Goal: Task Accomplishment & Management: Use online tool/utility

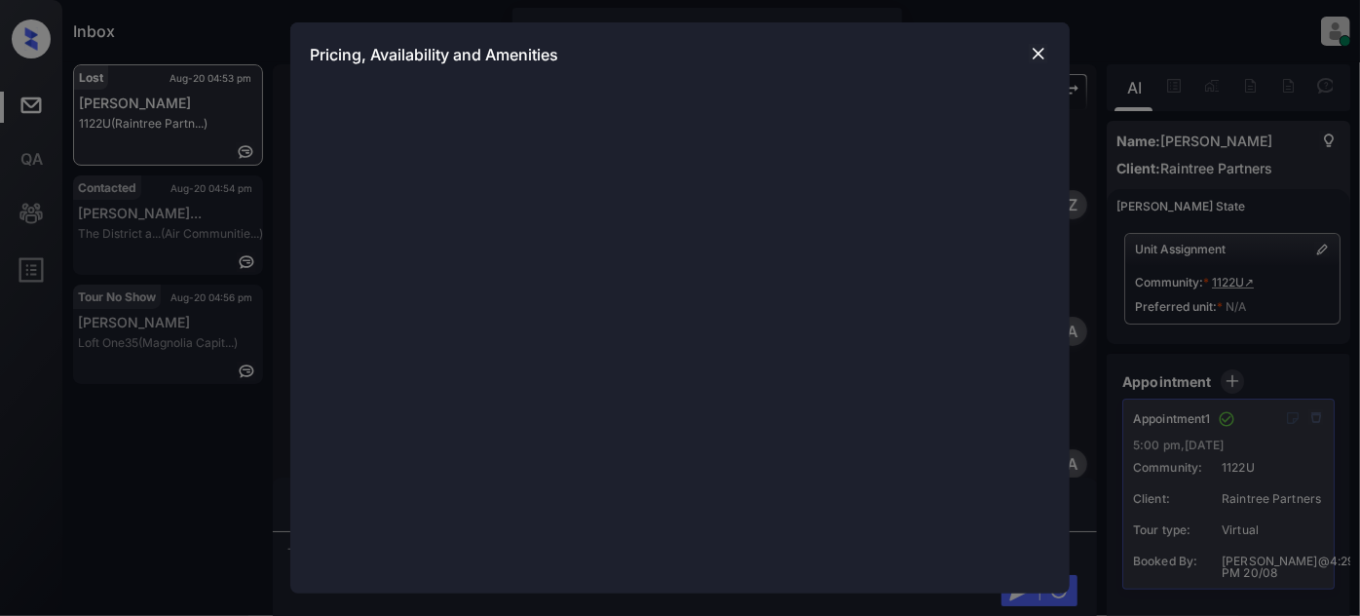
scroll to position [10833, 0]
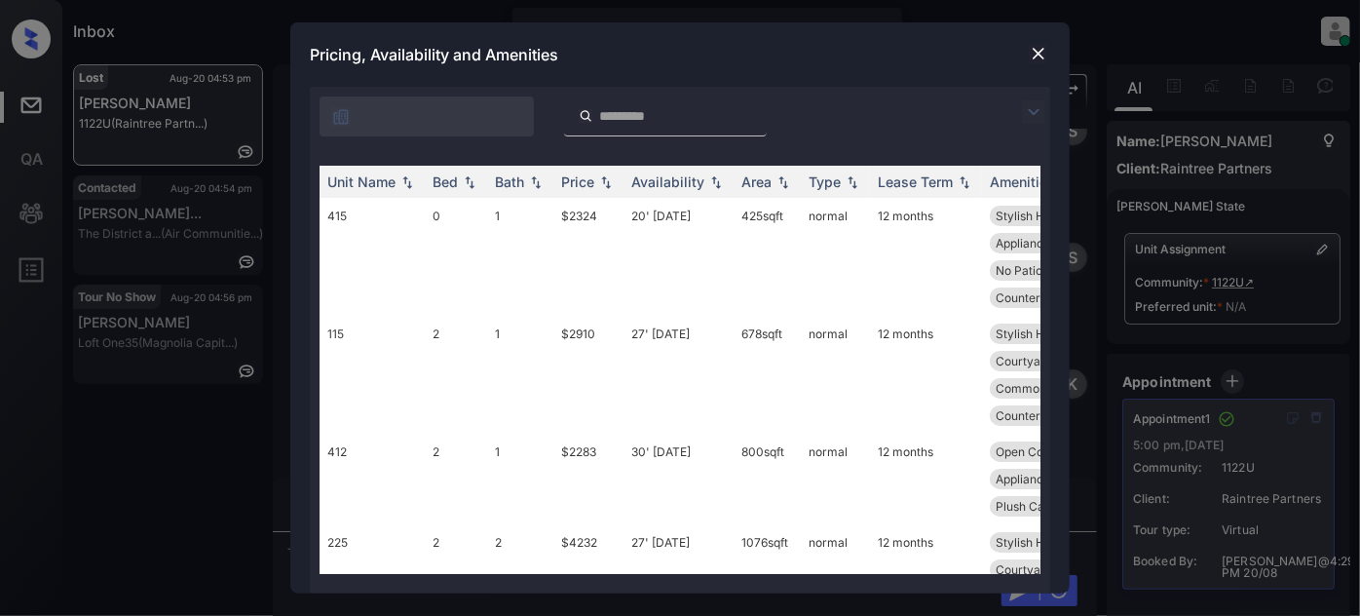
click at [1034, 100] on img at bounding box center [1033, 111] width 23 height 23
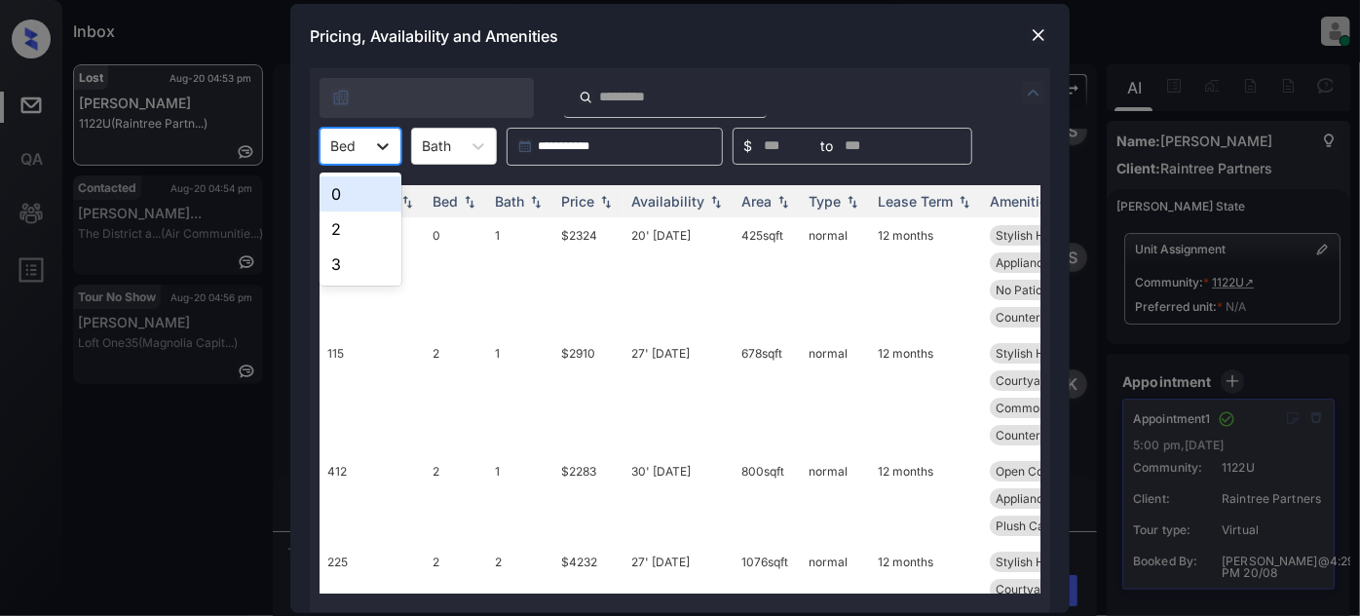
click at [381, 153] on icon at bounding box center [382, 145] width 19 height 19
click at [356, 228] on div "2" at bounding box center [361, 228] width 82 height 35
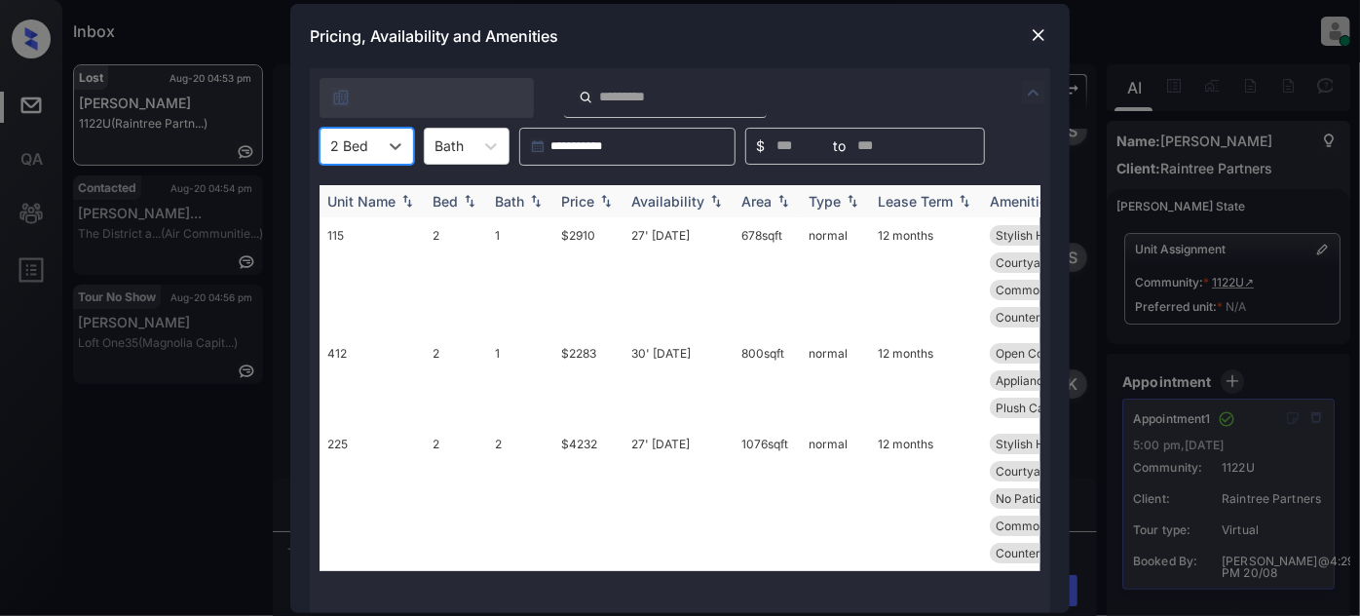
click at [518, 198] on div "Bath" at bounding box center [509, 201] width 29 height 17
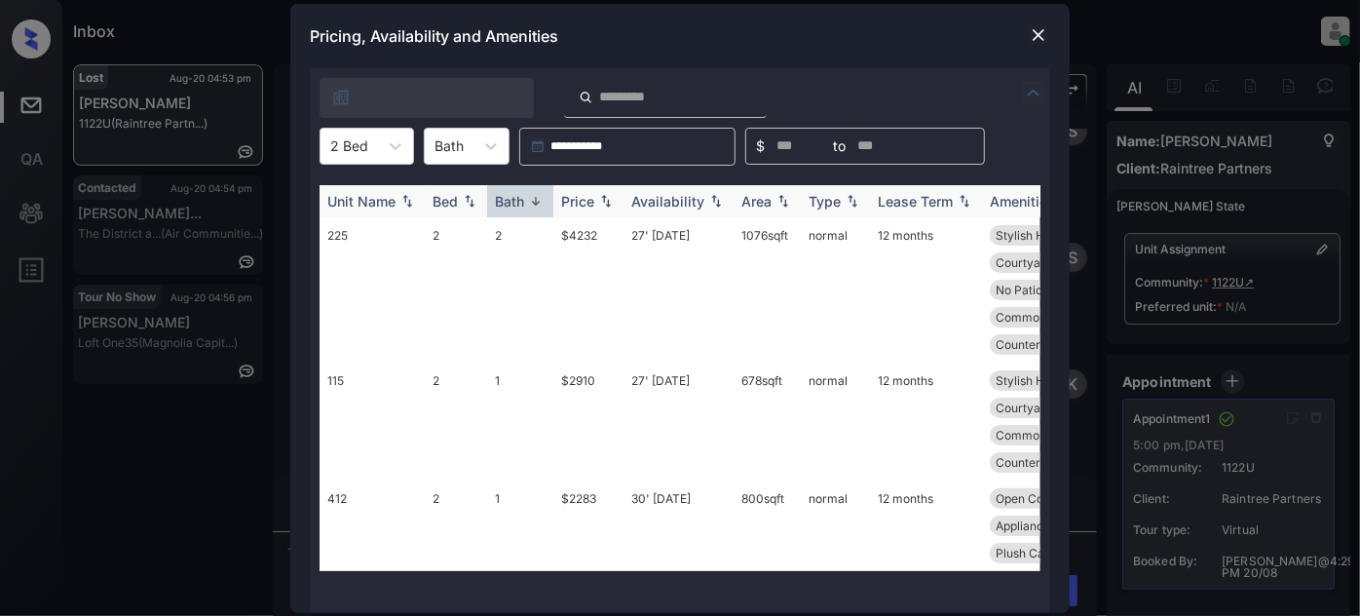
click at [590, 202] on div "Price" at bounding box center [577, 201] width 33 height 17
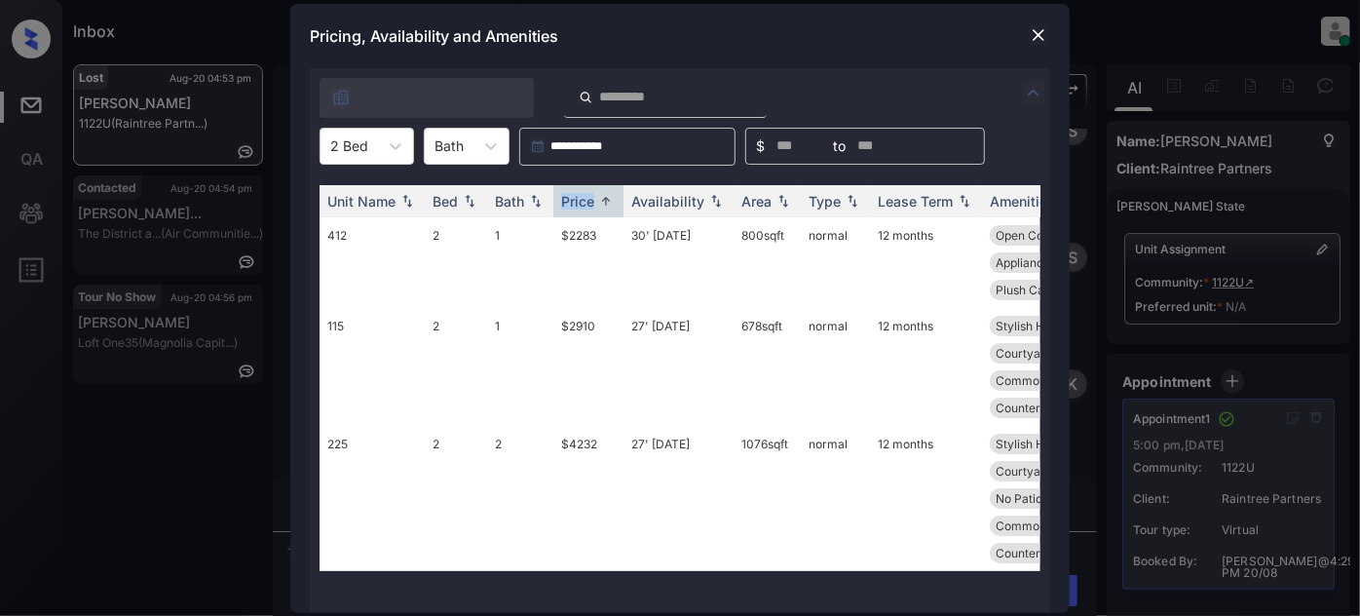
click at [1040, 35] on img at bounding box center [1038, 34] width 19 height 19
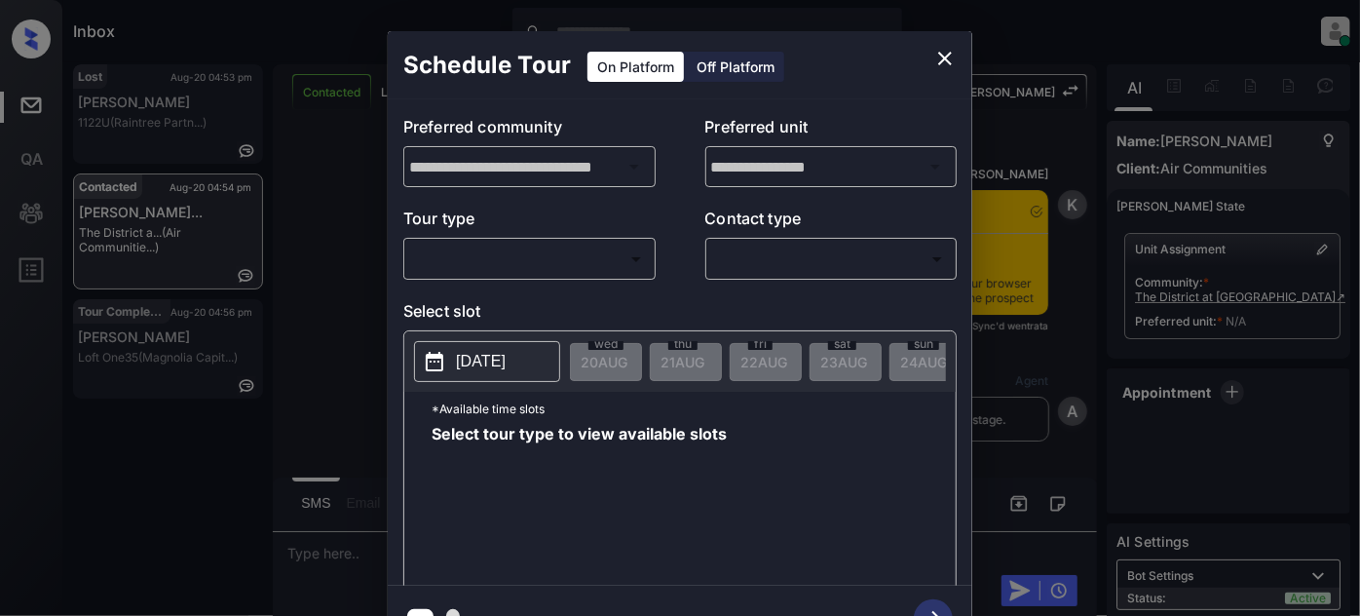
scroll to position [1318, 0]
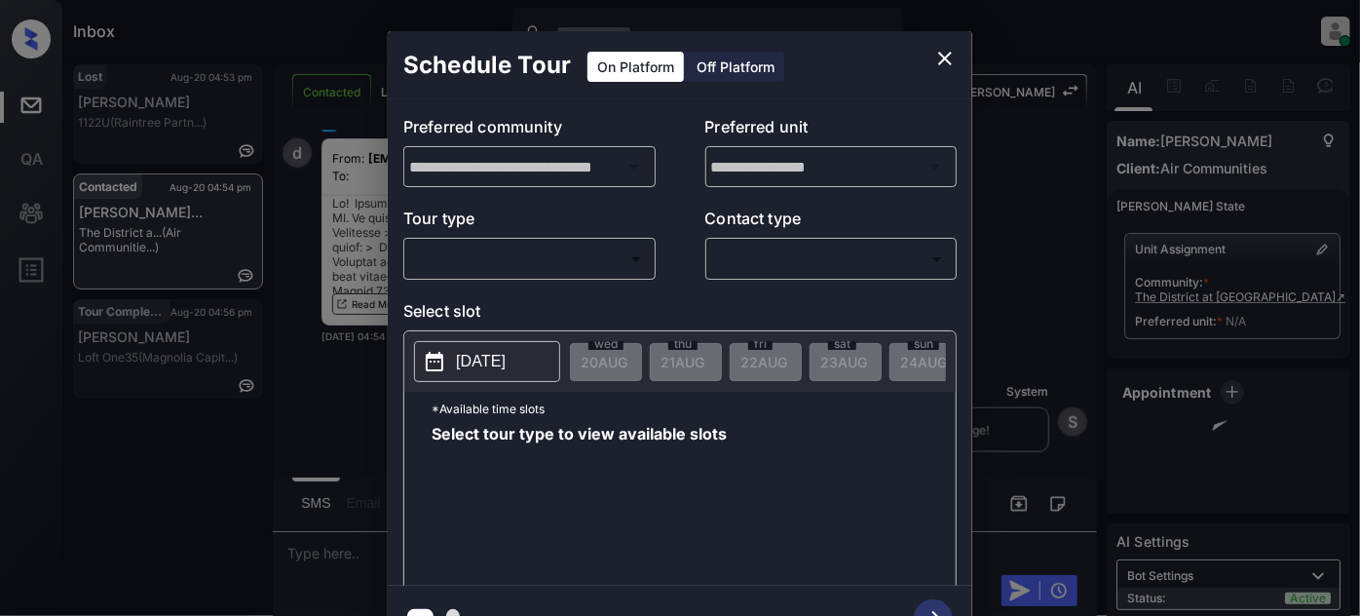
click at [577, 265] on body "Inbox [PERSON_NAME] Online Set yourself offline Set yourself on break Profile S…" at bounding box center [680, 308] width 1360 height 616
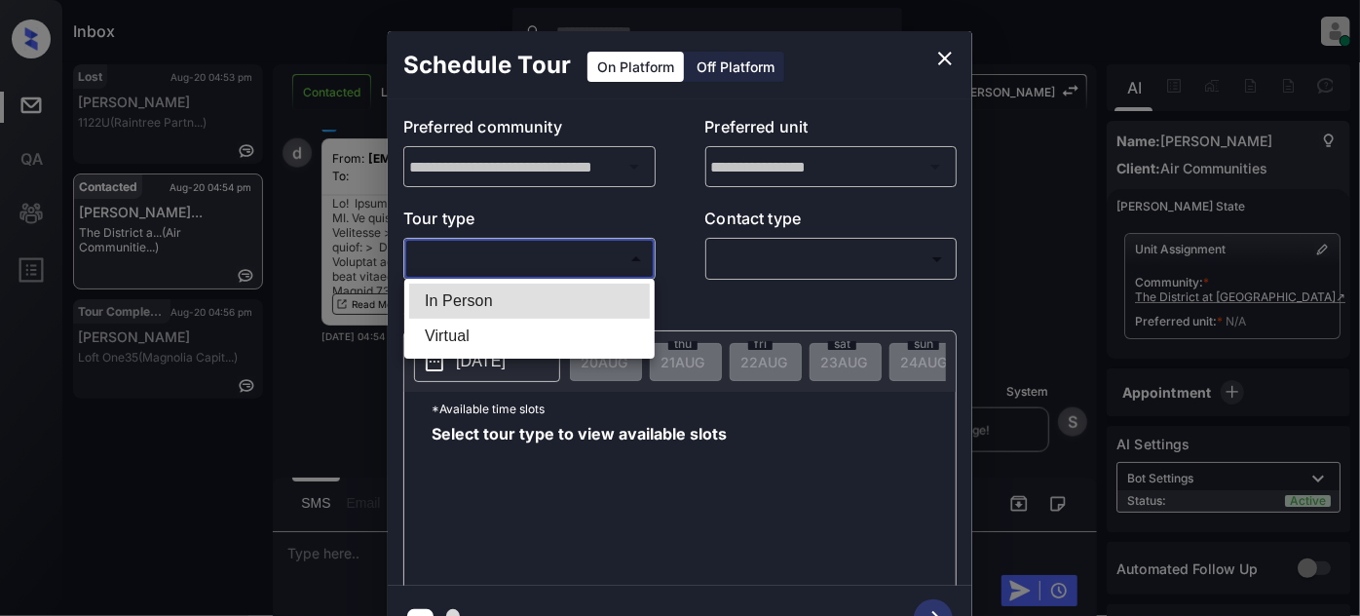
click at [512, 299] on li "In Person" at bounding box center [529, 301] width 241 height 35
type input "********"
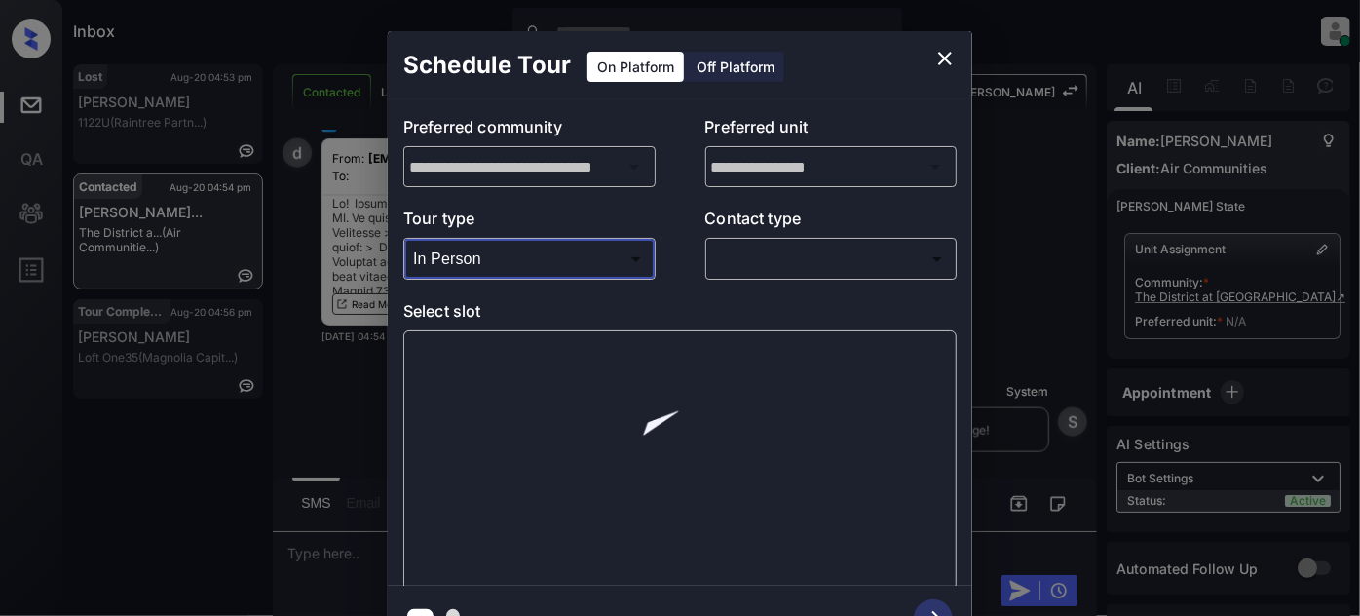
click at [833, 259] on body "Inbox [PERSON_NAME] Online Set yourself offline Set yourself on break Profile S…" at bounding box center [680, 308] width 1360 height 616
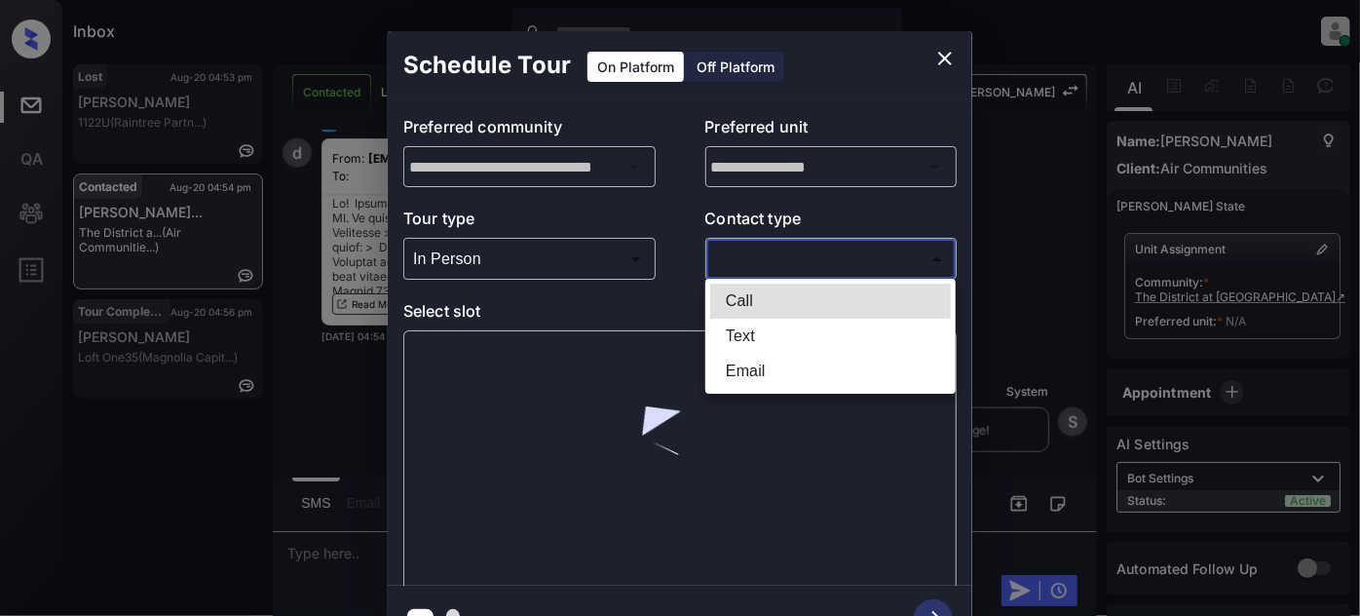
click at [797, 334] on li "Text" at bounding box center [830, 336] width 241 height 35
type input "****"
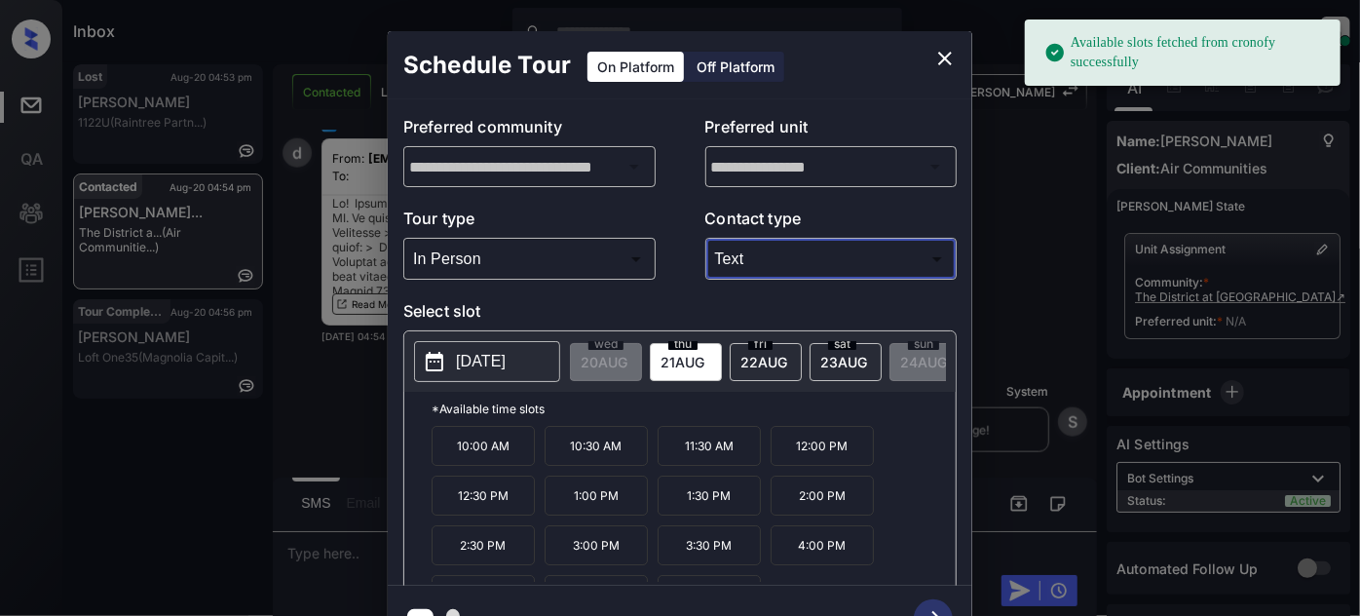
click at [483, 366] on p "[DATE]" at bounding box center [481, 361] width 50 height 23
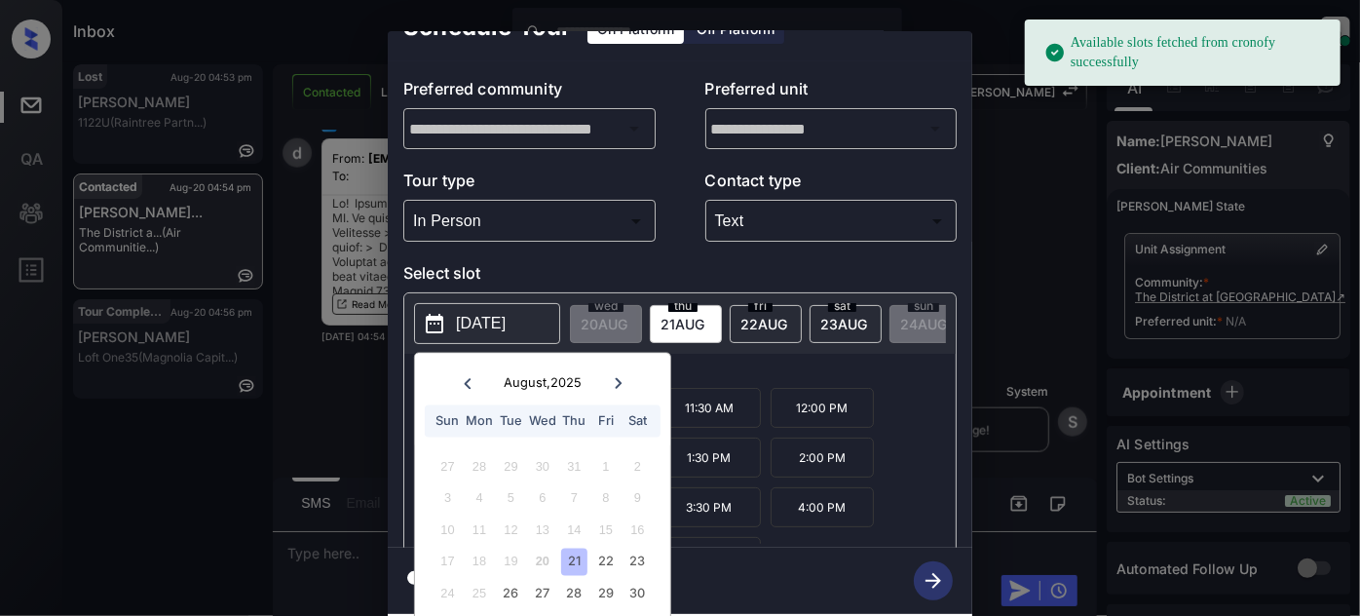
scroll to position [54, 0]
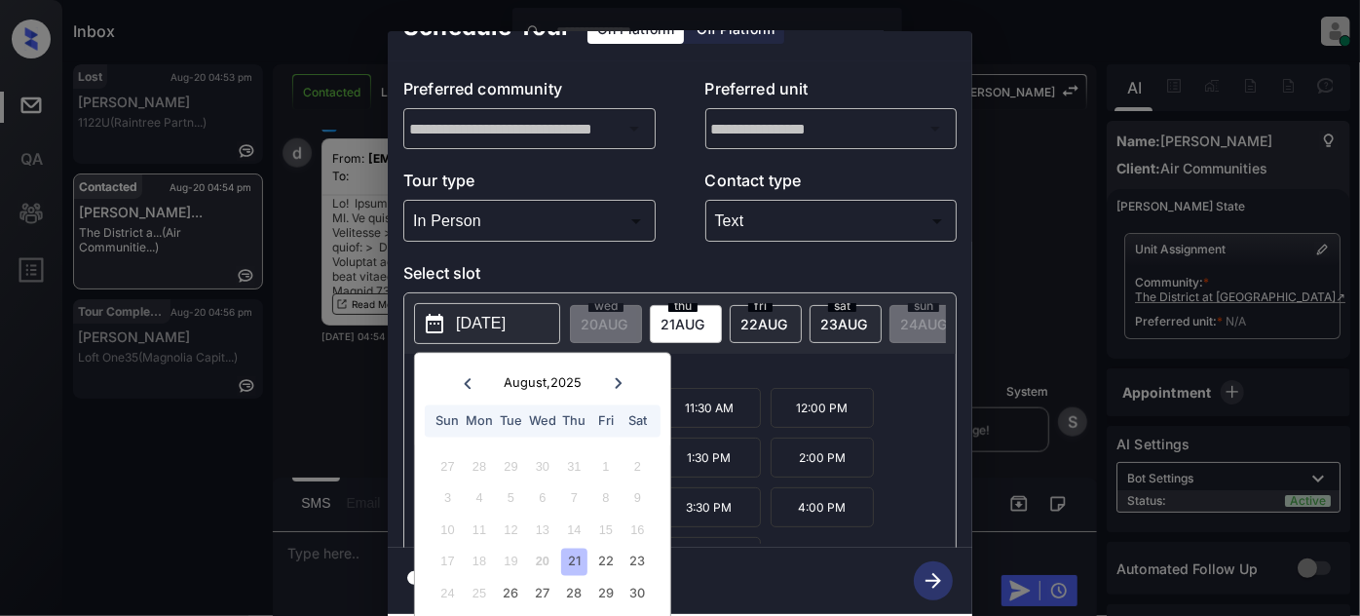
click at [623, 377] on icon at bounding box center [618, 383] width 12 height 12
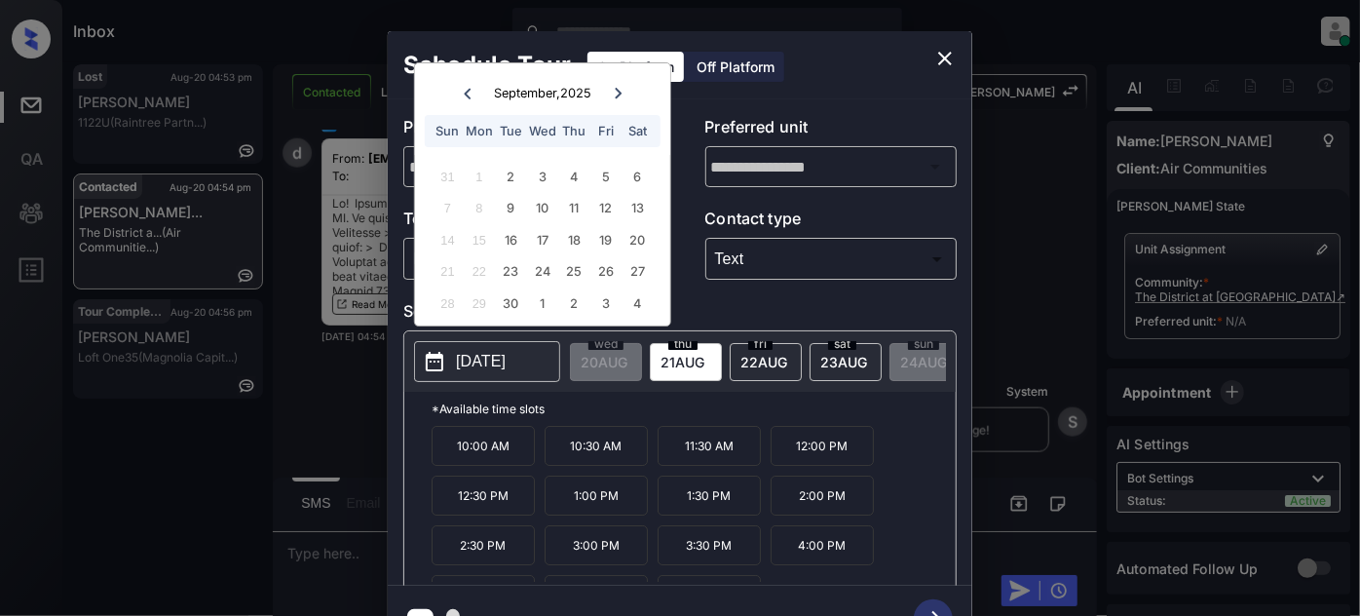
scroll to position [0, 0]
click at [945, 53] on icon "close" at bounding box center [945, 58] width 23 height 23
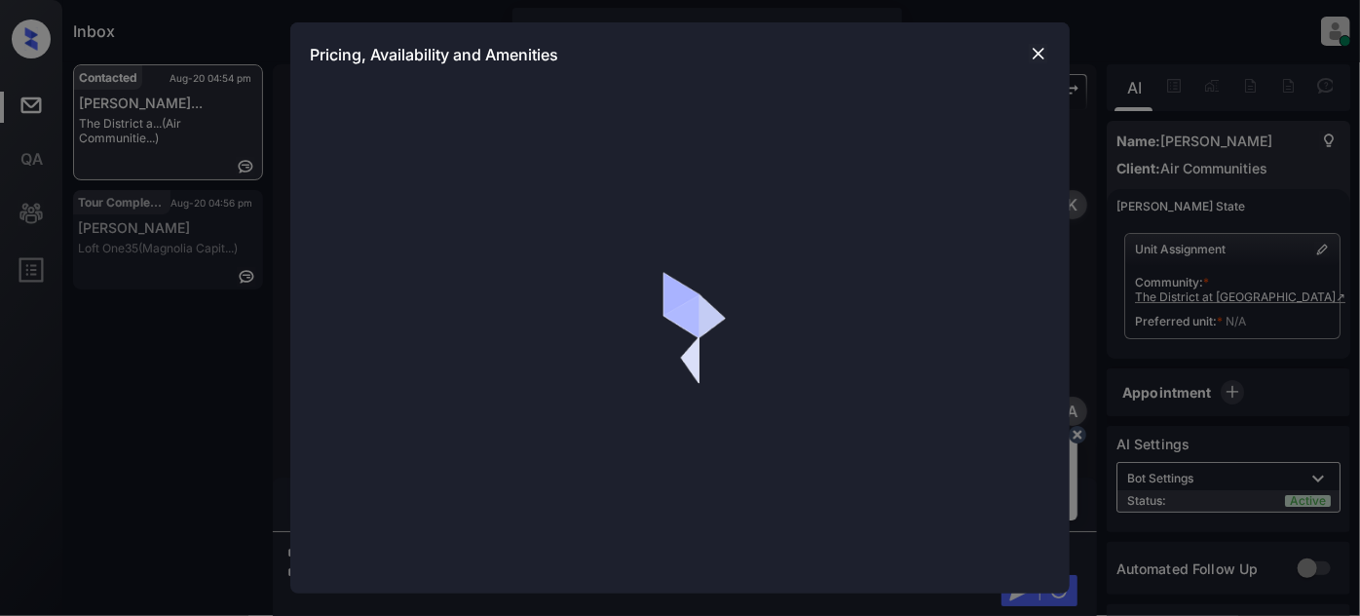
scroll to position [1318, 0]
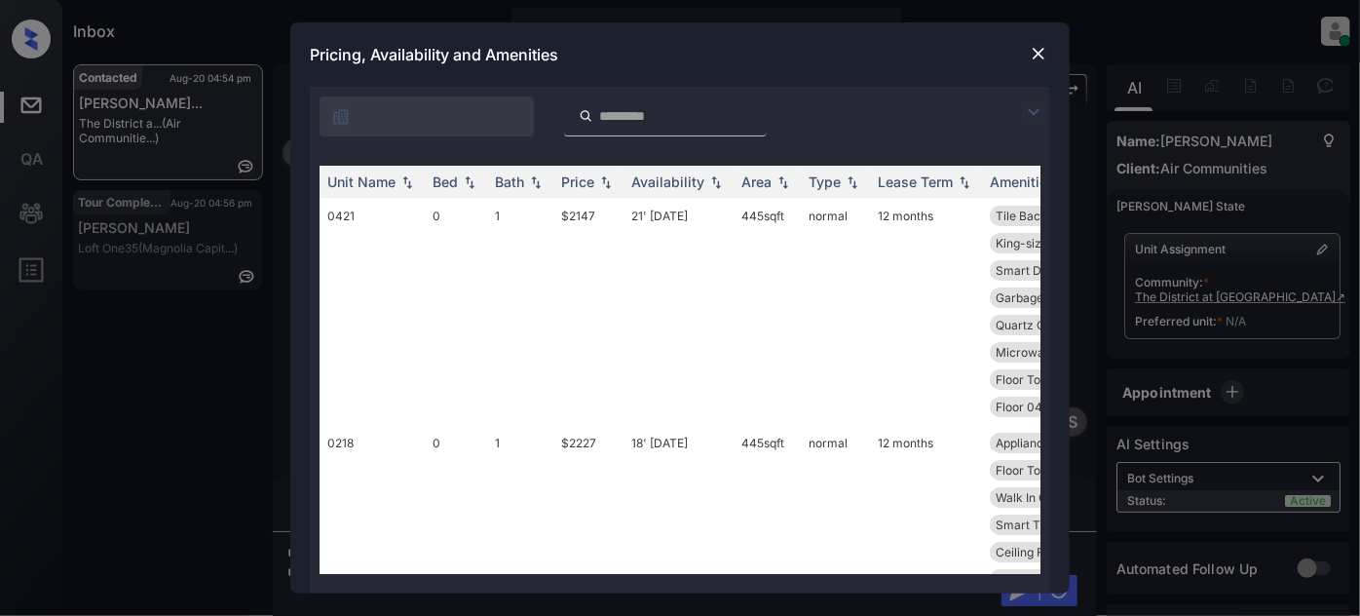
click at [1034, 107] on img at bounding box center [1033, 111] width 23 height 23
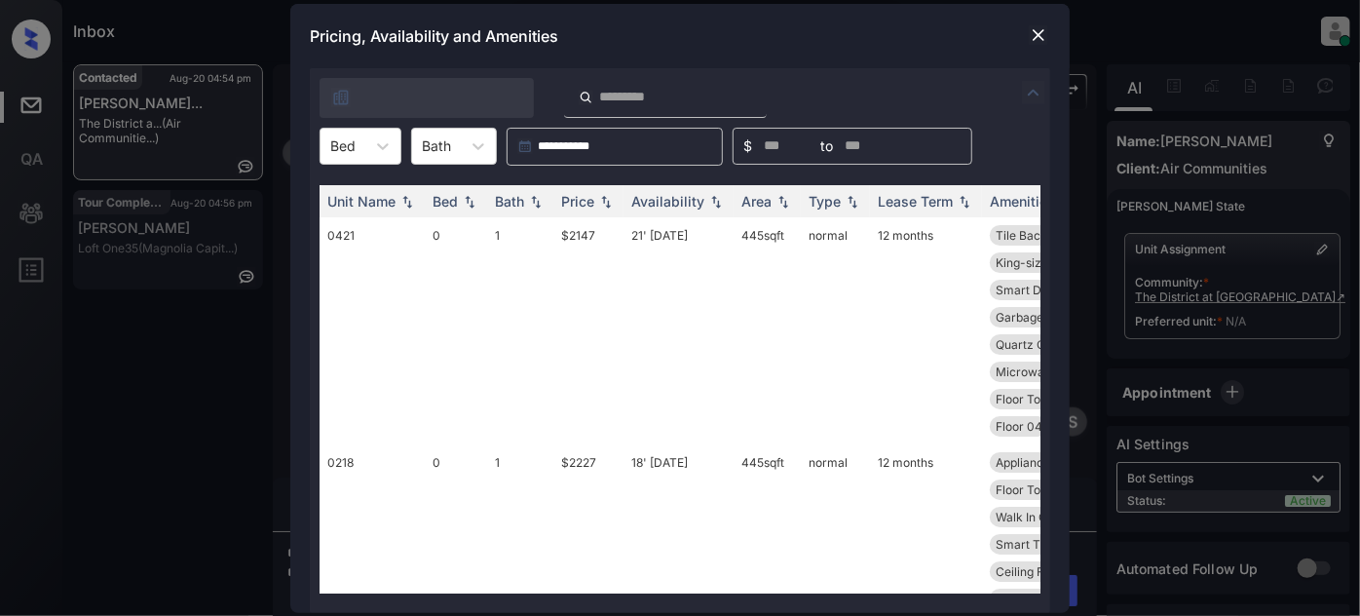
drag, startPoint x: 388, startPoint y: 155, endPoint x: 382, endPoint y: 169, distance: 14.8
click at [388, 155] on div at bounding box center [382, 146] width 35 height 35
click at [350, 217] on div "1" at bounding box center [361, 228] width 82 height 35
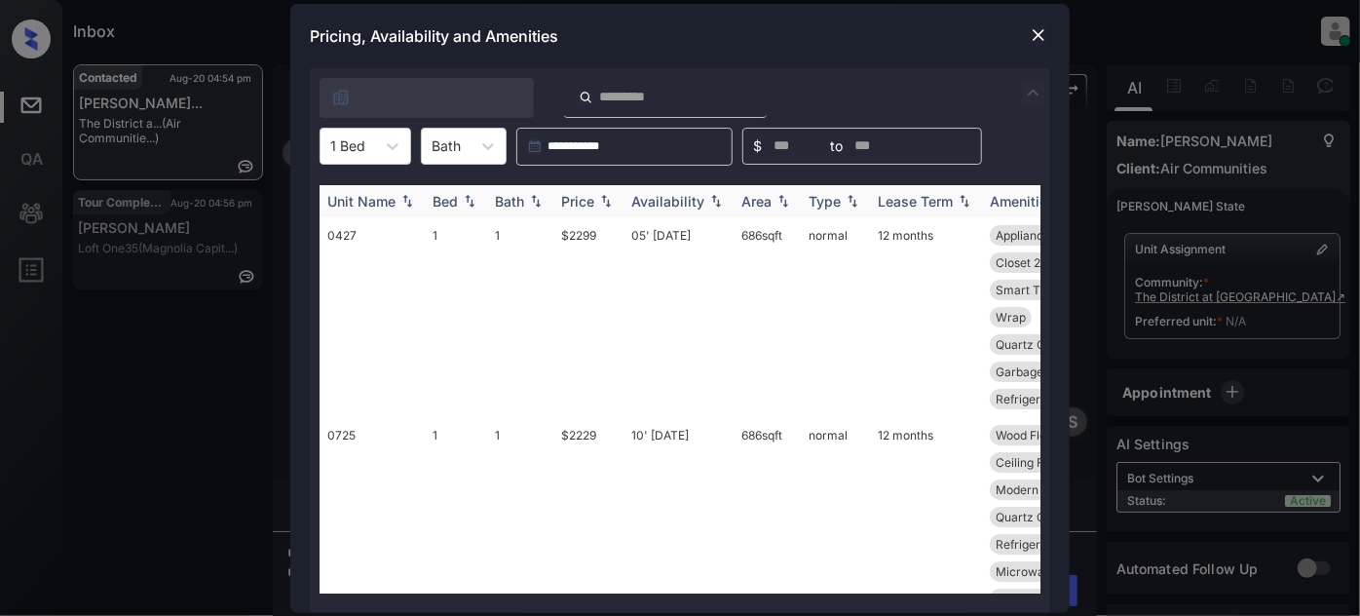
click at [591, 199] on div "Price" at bounding box center [577, 201] width 33 height 17
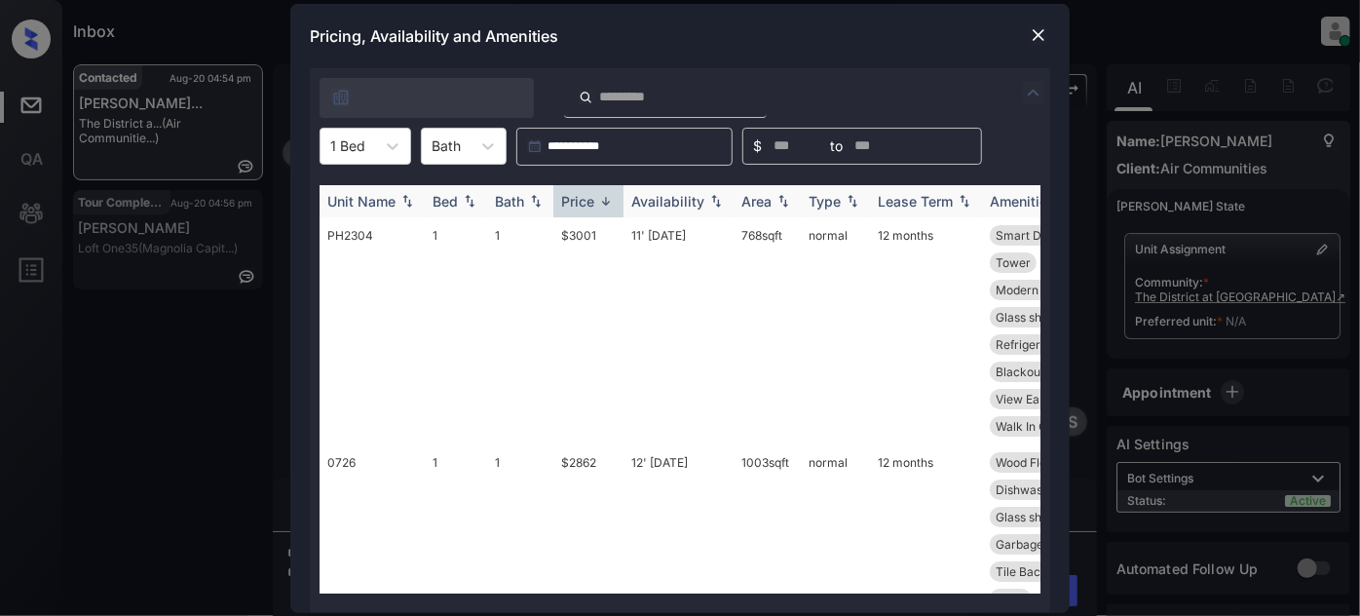
click at [594, 205] on div "Price" at bounding box center [577, 201] width 33 height 17
click at [677, 462] on td "05' Sep 25" at bounding box center [679, 544] width 110 height 200
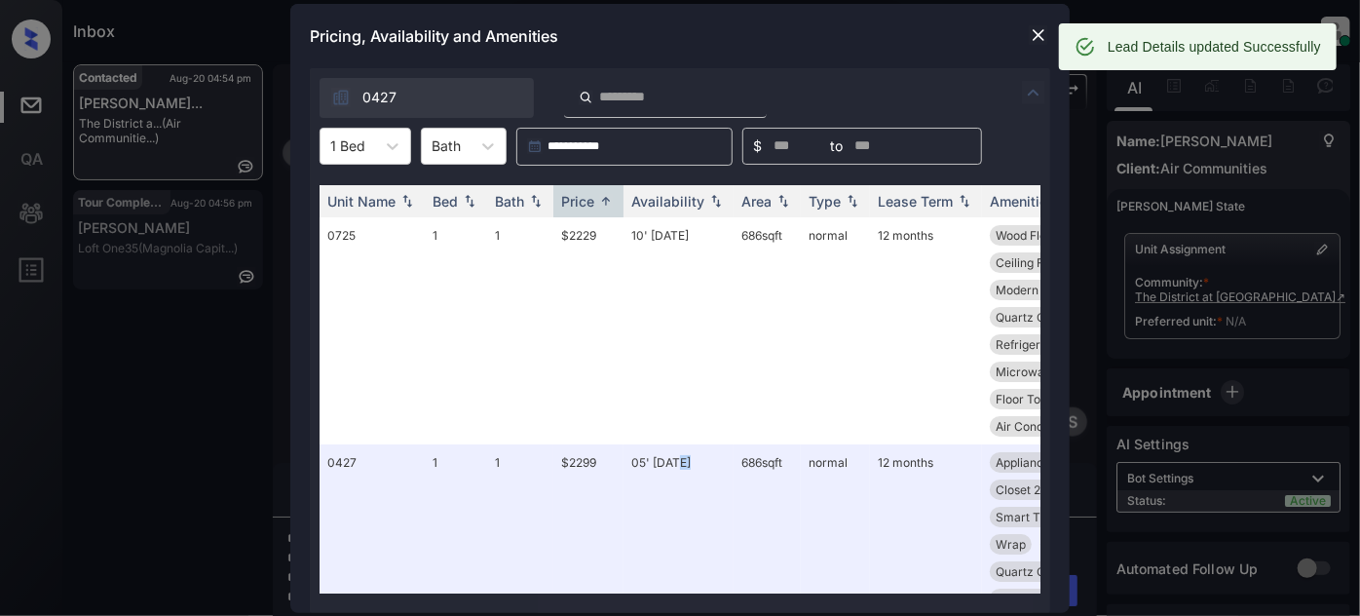
click at [1039, 42] on img at bounding box center [1038, 34] width 19 height 19
